Goal: Task Accomplishment & Management: Manage account settings

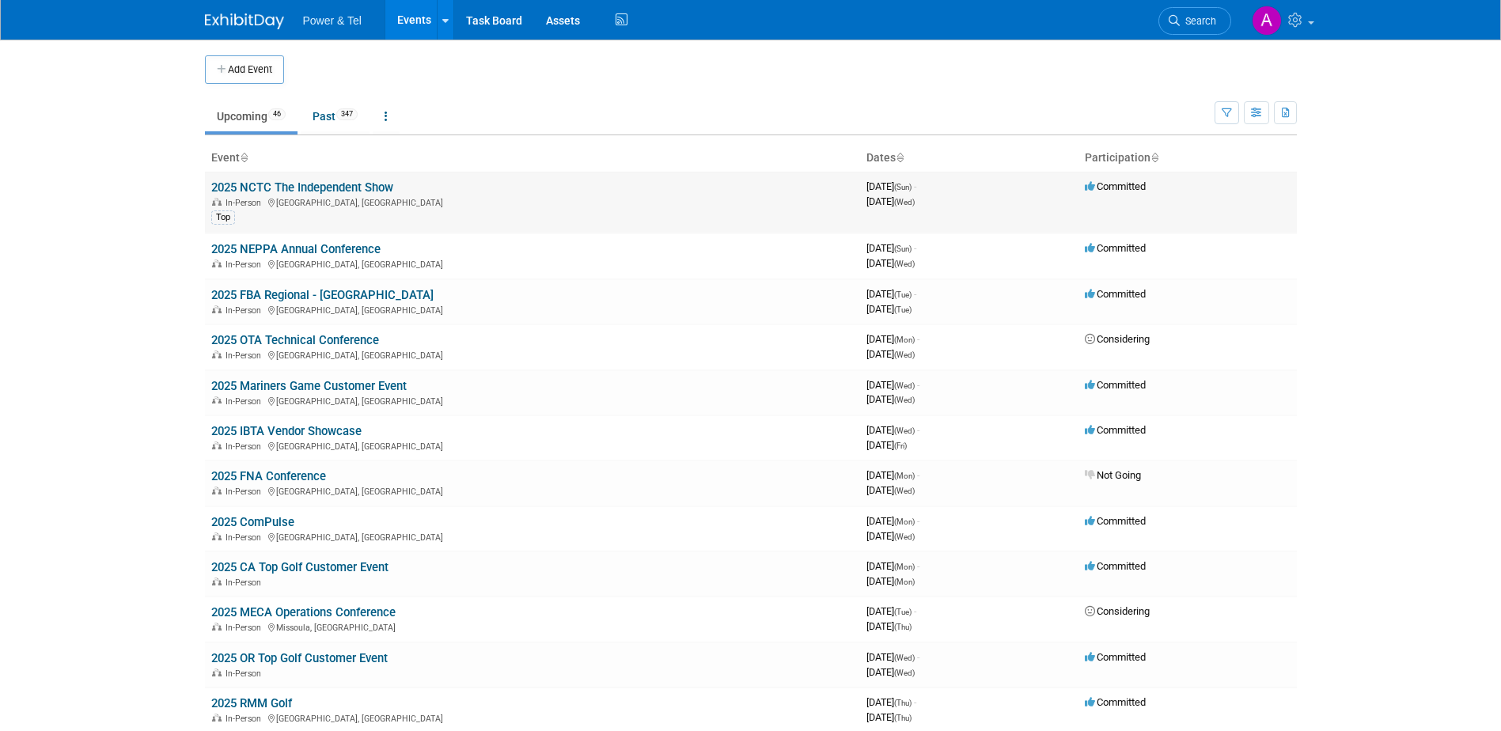
click at [361, 185] on link "2025 NCTC The Independent Show" at bounding box center [302, 187] width 182 height 14
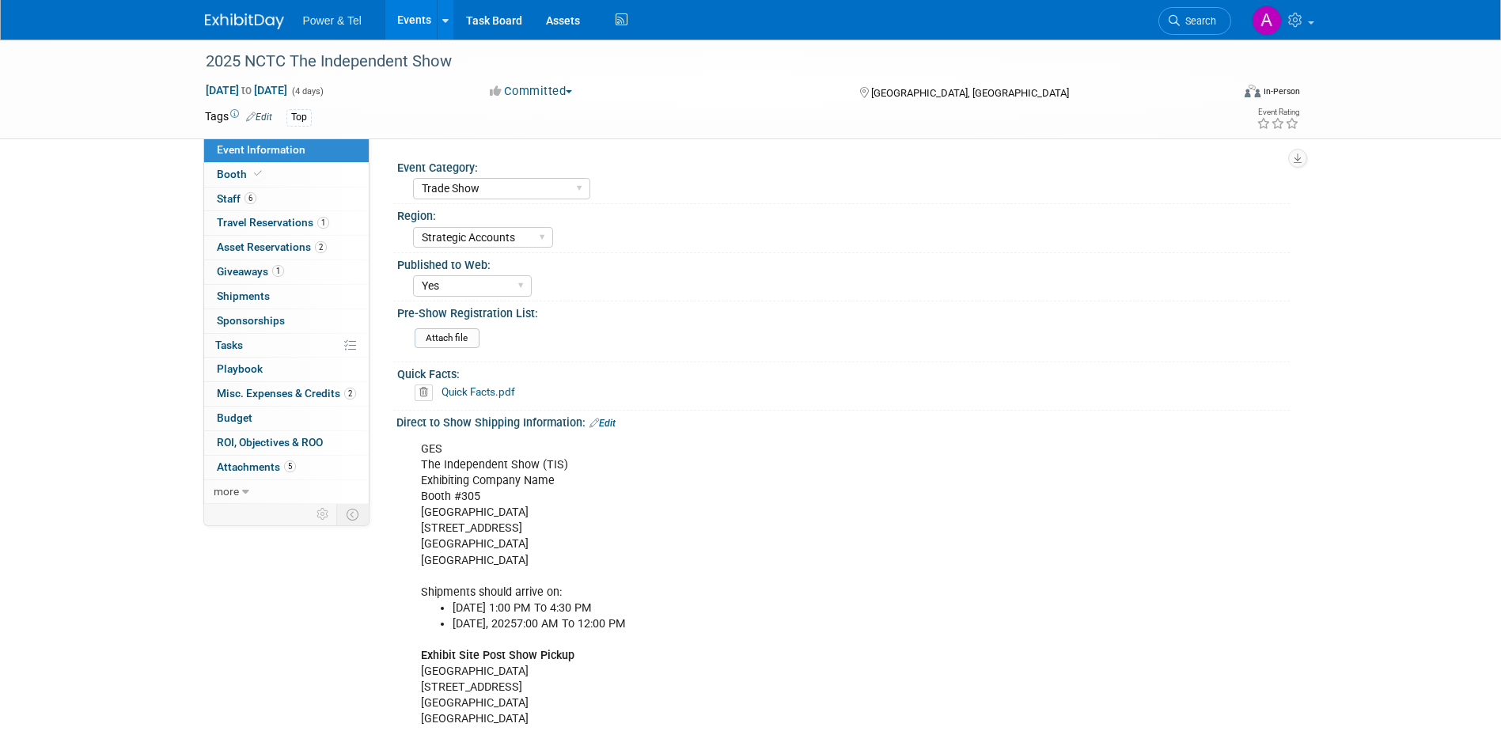
select select "Trade Show"
select select "Strategic Accounts"
select select "Yes"
click at [310, 195] on link "6 Staff 6" at bounding box center [286, 199] width 165 height 24
